Goal: Task Accomplishment & Management: Manage account settings

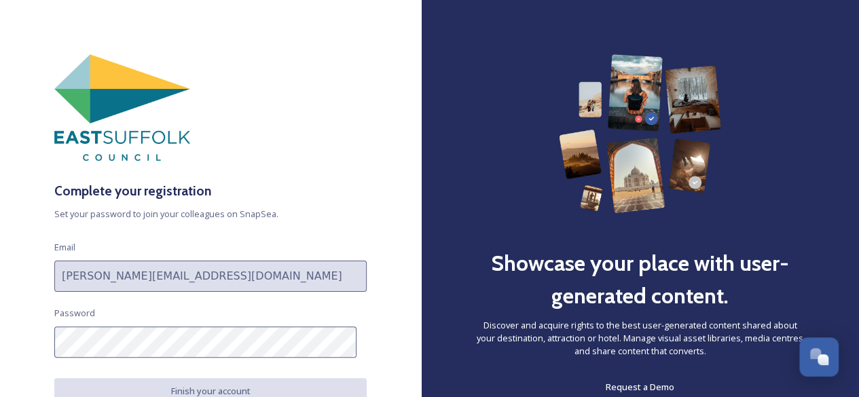
scroll to position [60, 0]
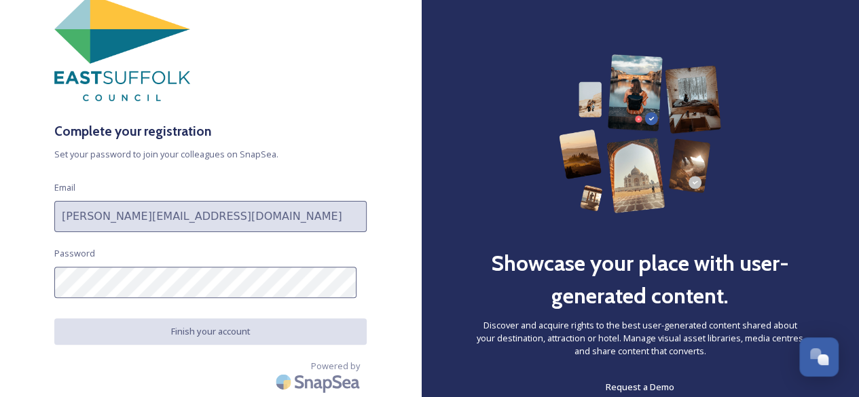
click at [35, 301] on div "Complete your registration Set your password to join your colleagues on SnapSea…" at bounding box center [210, 198] width 421 height 397
click at [81, 313] on div "Complete your registration Set your password to join your colleagues on SnapSea…" at bounding box center [210, 198] width 421 height 397
click at [31, 247] on div "Complete your registration Set your password to join your colleagues on SnapSea…" at bounding box center [210, 139] width 421 height 289
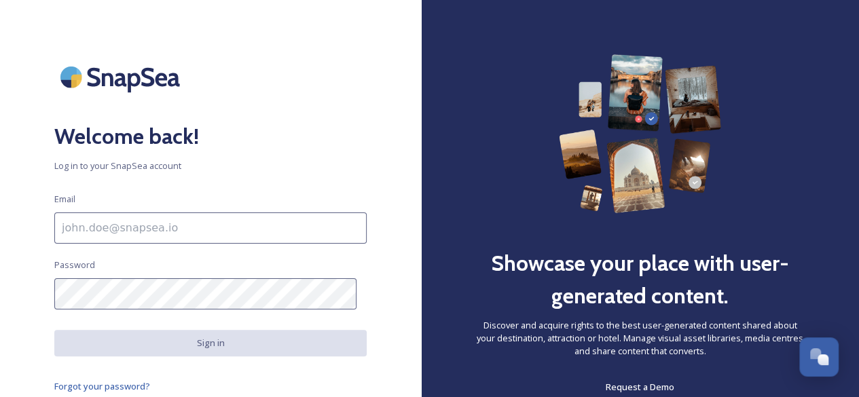
drag, startPoint x: 220, startPoint y: 234, endPoint x: 211, endPoint y: 236, distance: 9.1
click at [220, 234] on input at bounding box center [210, 228] width 312 height 31
type input "[PERSON_NAME][EMAIL_ADDRESS][DOMAIN_NAME]"
click at [0, 299] on div "Welcome back! Log in to your SnapSea account Email [EMAIL_ADDRESS][DOMAIN_NAME]…" at bounding box center [210, 198] width 421 height 289
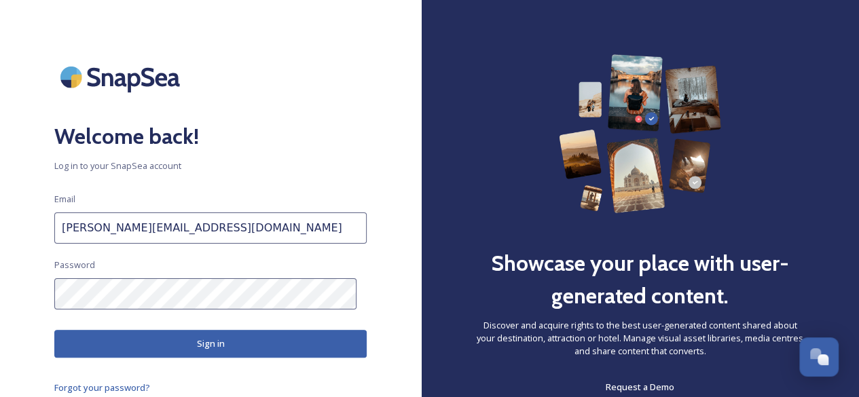
click at [204, 345] on button "Sign in" at bounding box center [210, 344] width 312 height 28
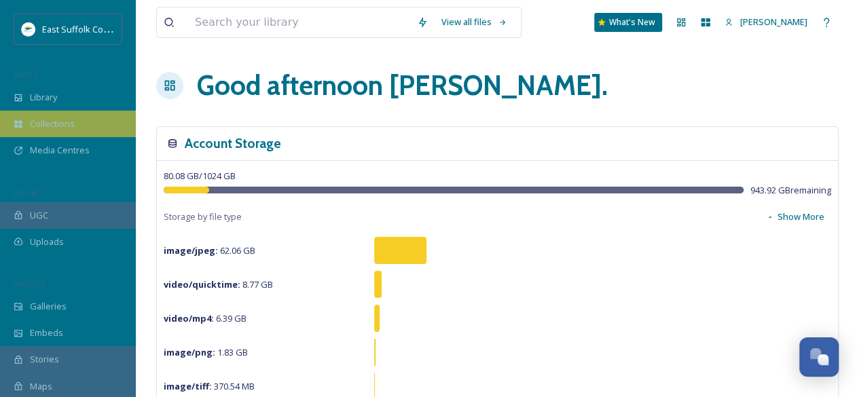
click at [65, 122] on span "Collections" at bounding box center [52, 123] width 45 height 13
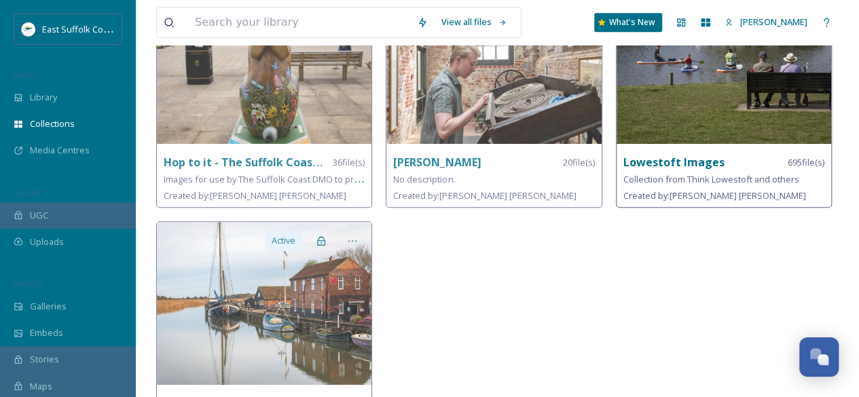
scroll to position [463, 0]
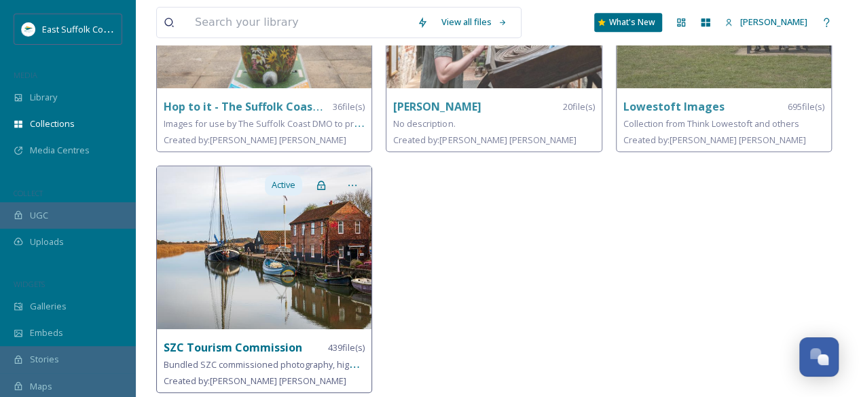
click at [224, 244] on img at bounding box center [264, 247] width 215 height 163
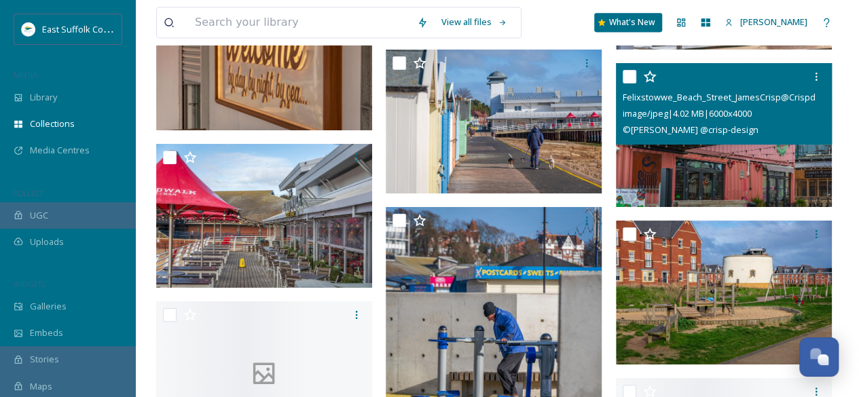
scroll to position [11272, 0]
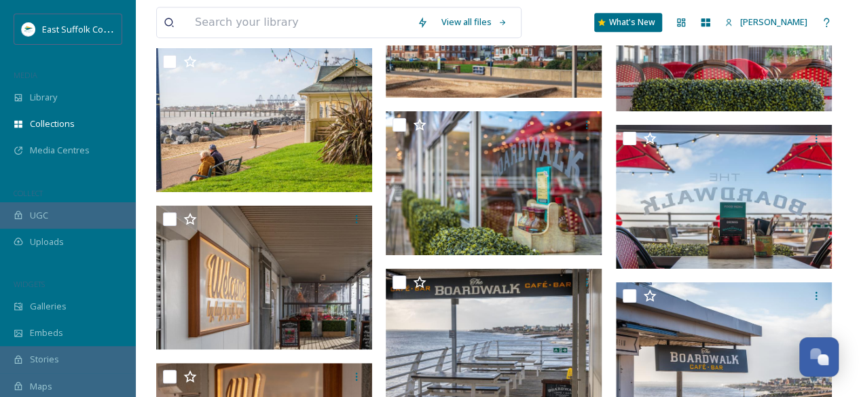
drag, startPoint x: 789, startPoint y: 306, endPoint x: 809, endPoint y: 299, distance: 21.5
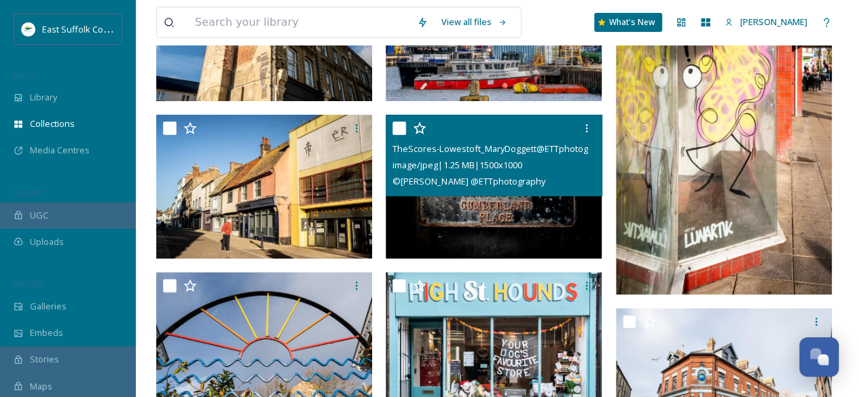
scroll to position [2799, 0]
